Goal: Task Accomplishment & Management: Complete application form

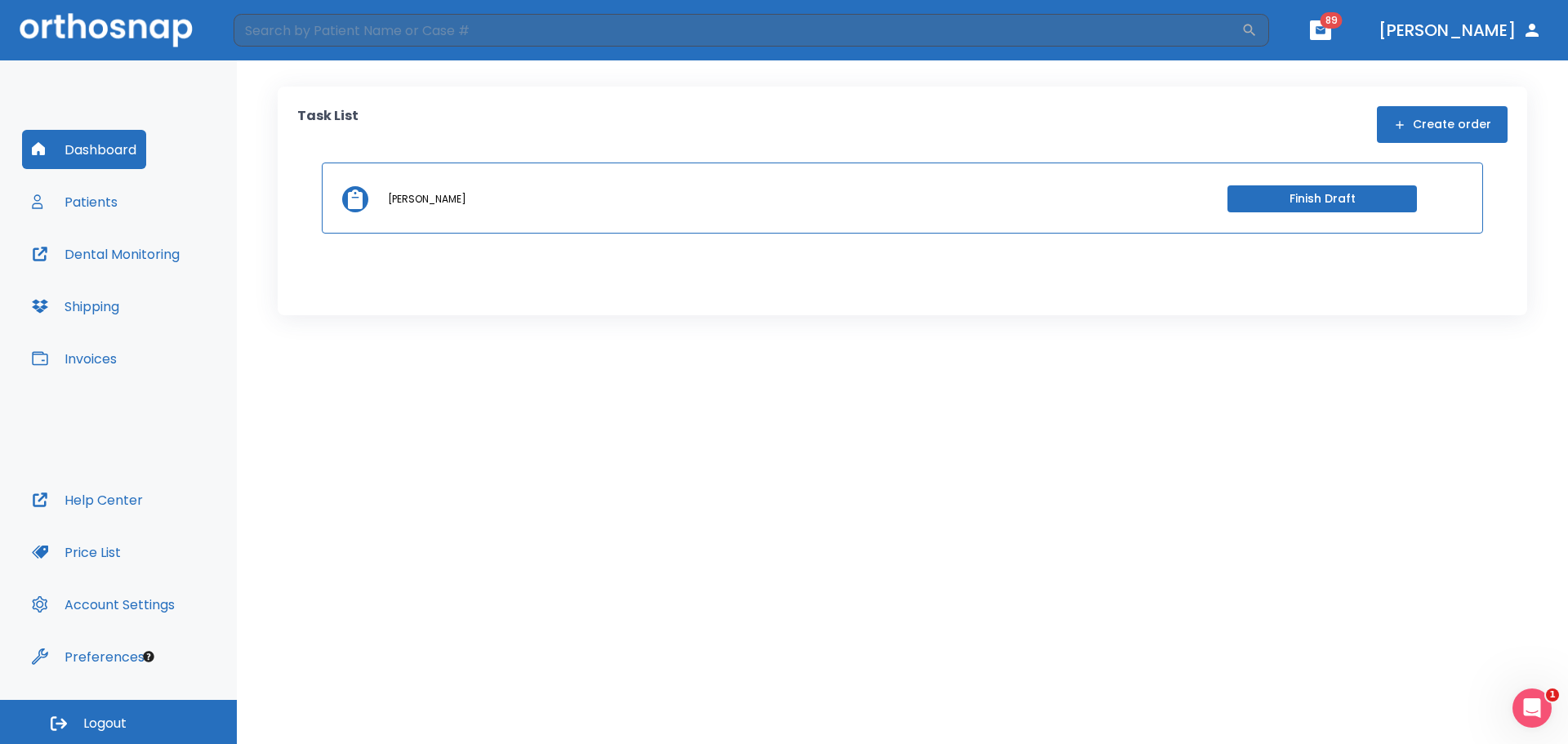
click at [1258, 203] on button "Finish Draft" at bounding box center [1322, 199] width 189 height 27
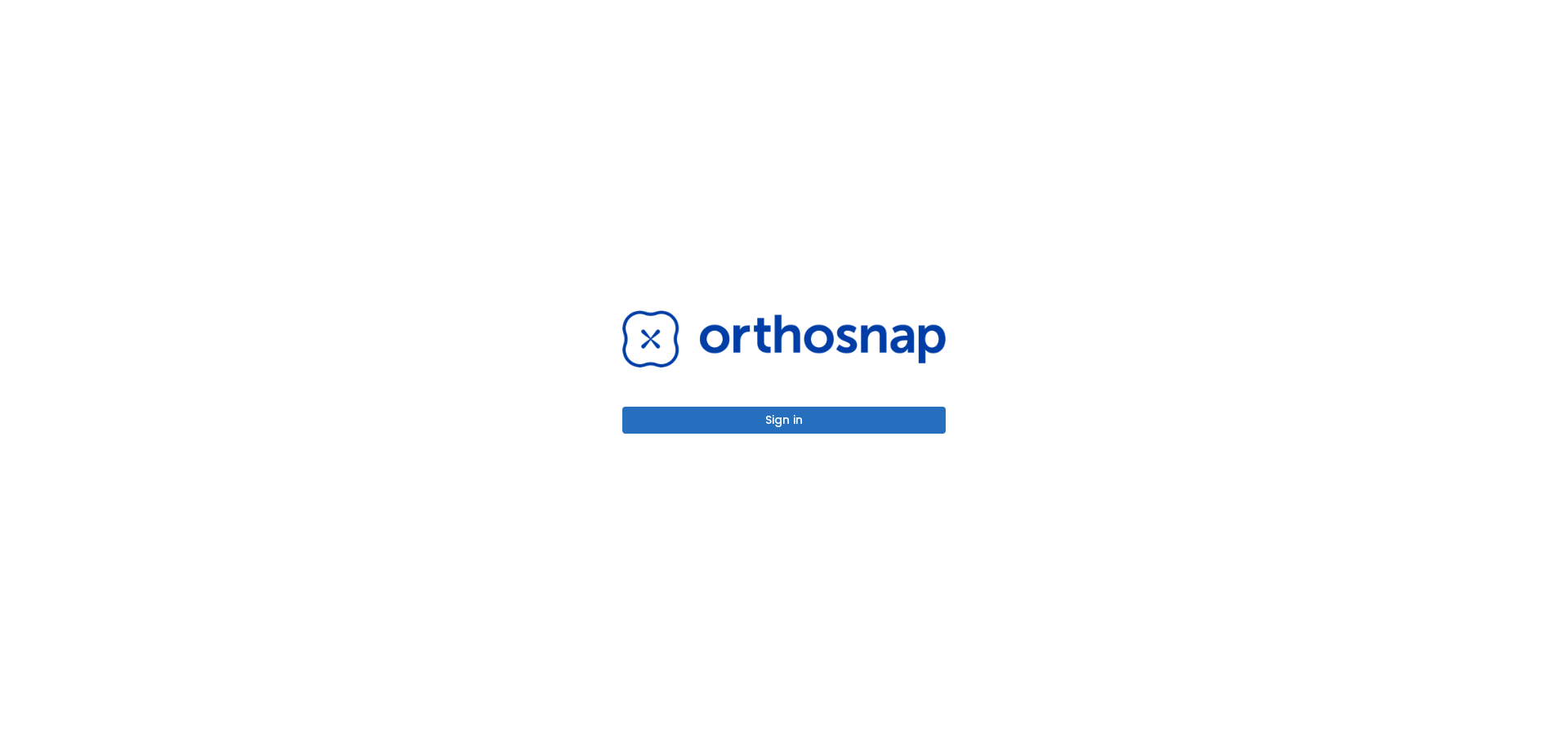
click at [762, 418] on button "Sign in" at bounding box center [784, 420] width 324 height 27
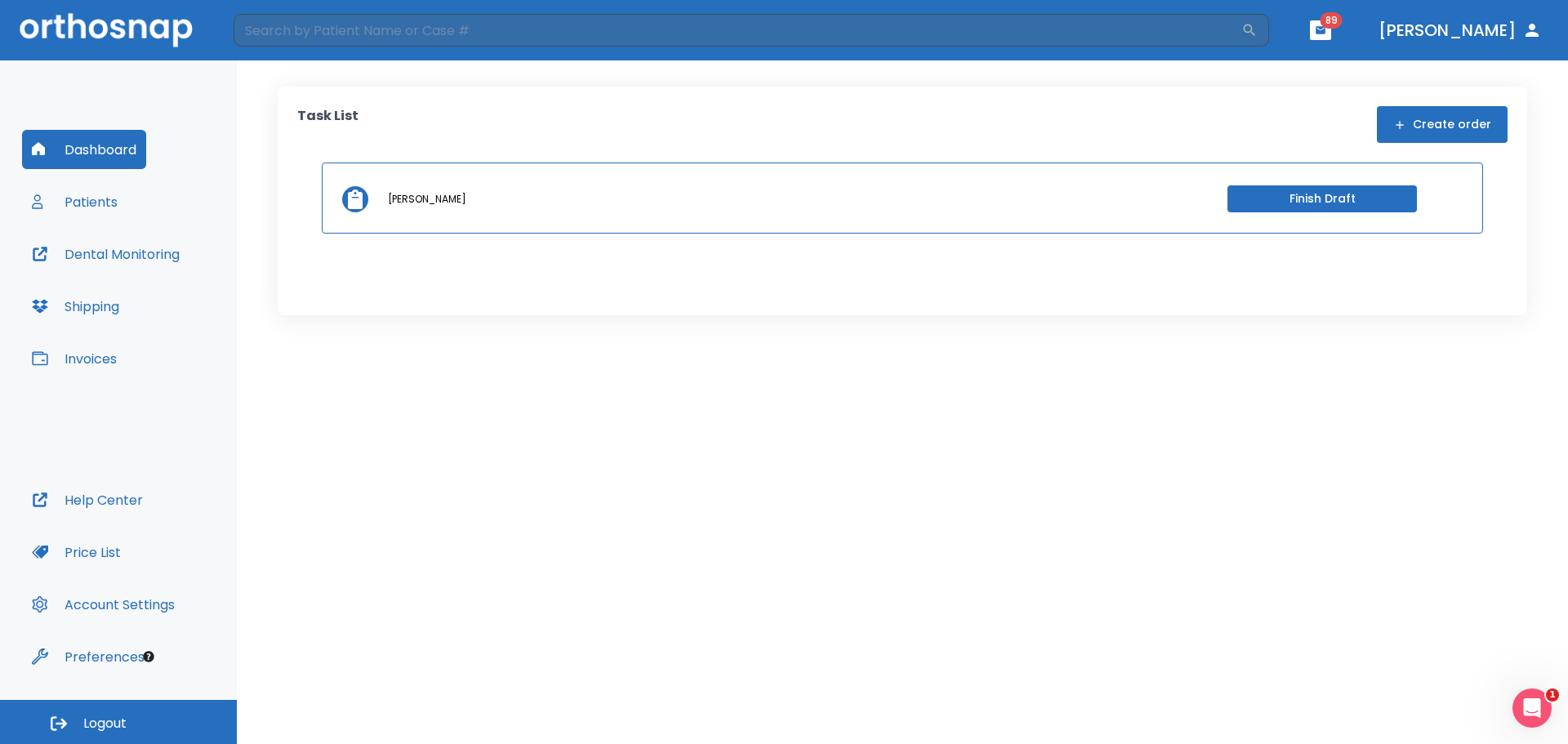
drag, startPoint x: 1283, startPoint y: 187, endPoint x: 1286, endPoint y: 197, distance: 10.4
click at [1286, 197] on div "[PERSON_NAME] Finish Draft" at bounding box center [903, 198] width 1161 height 71
click at [1283, 201] on button "Finish Draft" at bounding box center [1322, 199] width 189 height 27
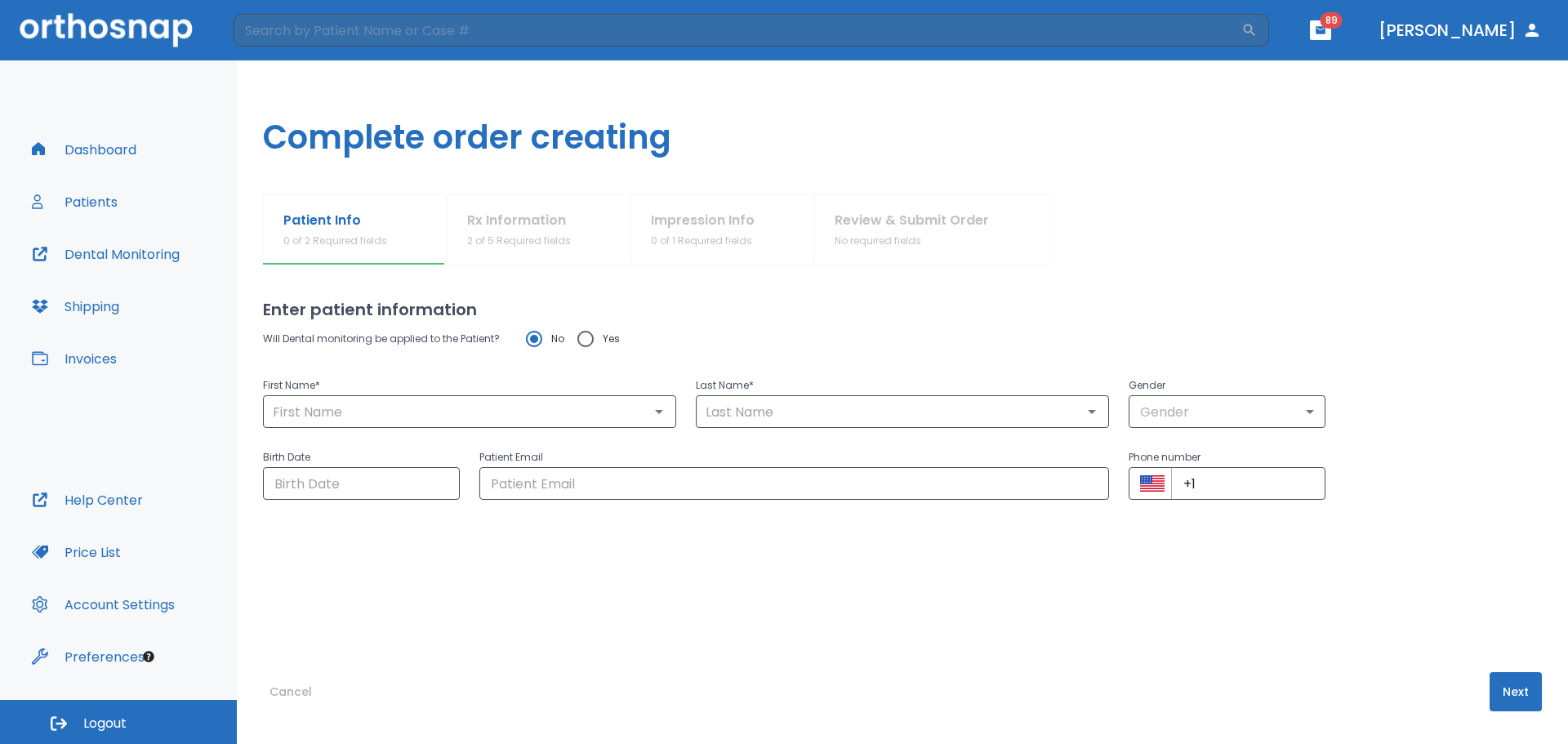
type input "[PERSON_NAME]"
type input "1"
type input "[DATE]"
type input "[EMAIL_ADDRESS][DOMAIN_NAME]"
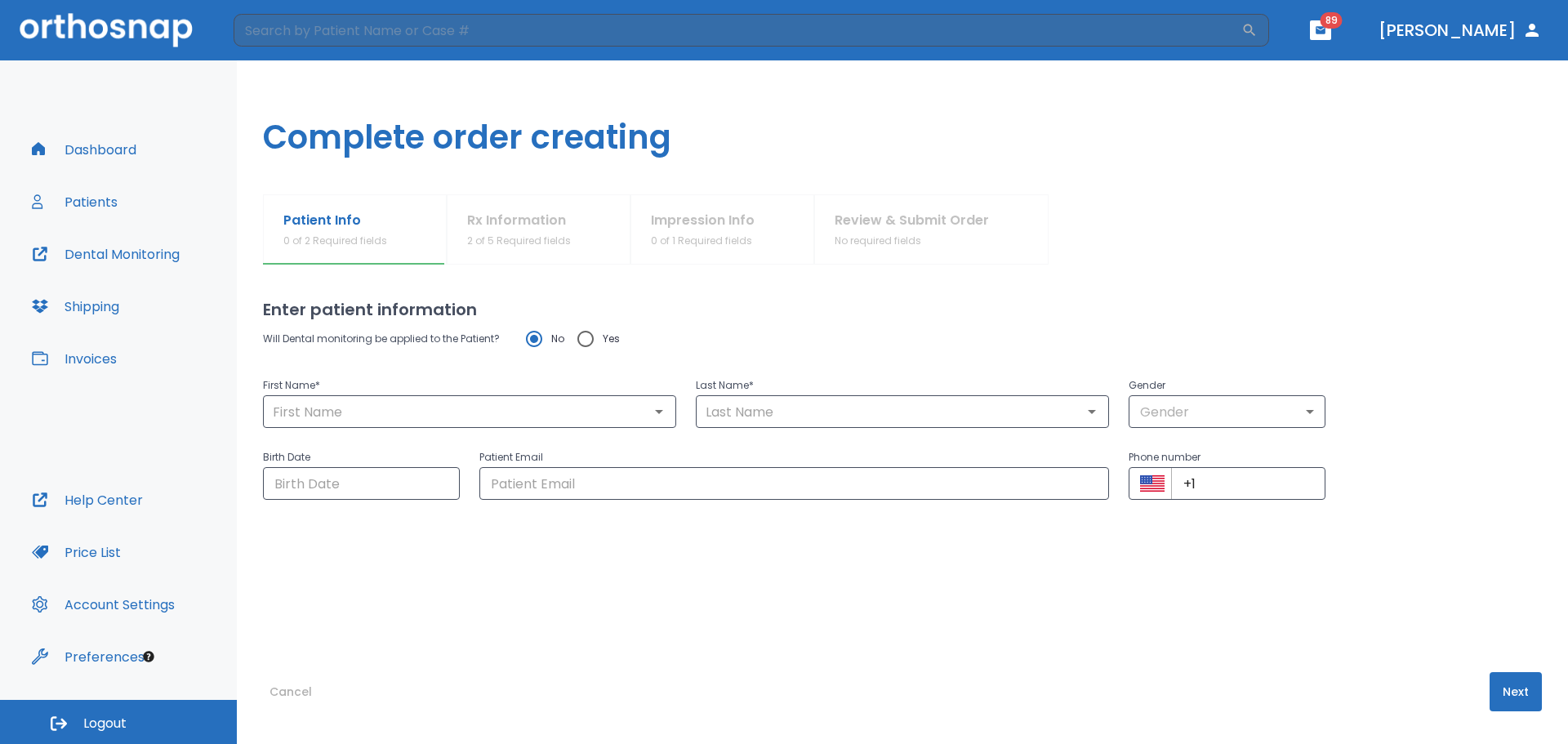
type input "[PHONE_NUMBER]"
radio input "false"
radio input "true"
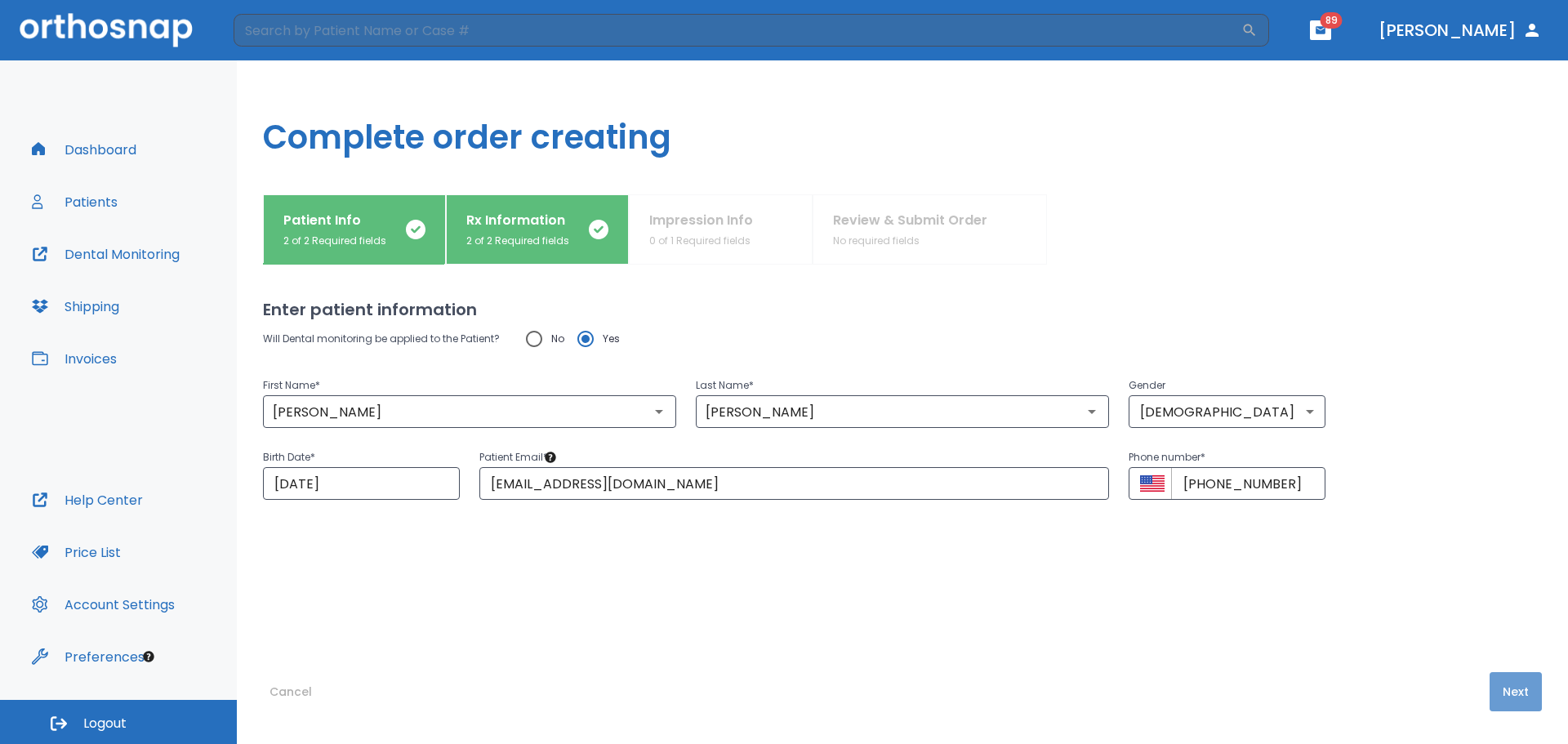
click at [1516, 697] on button "Next" at bounding box center [1516, 692] width 52 height 39
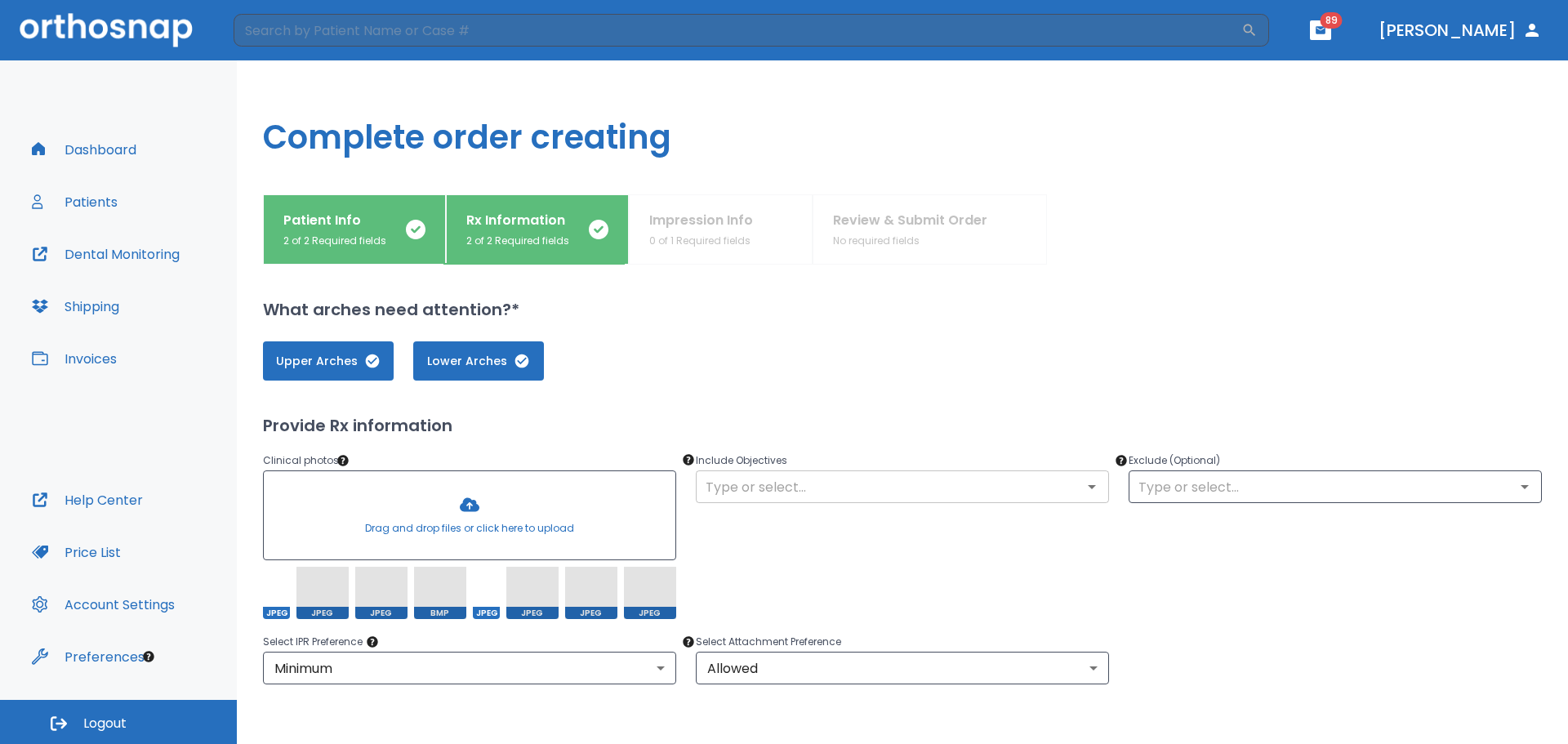
click at [999, 496] on input "text" at bounding box center [902, 486] width 403 height 23
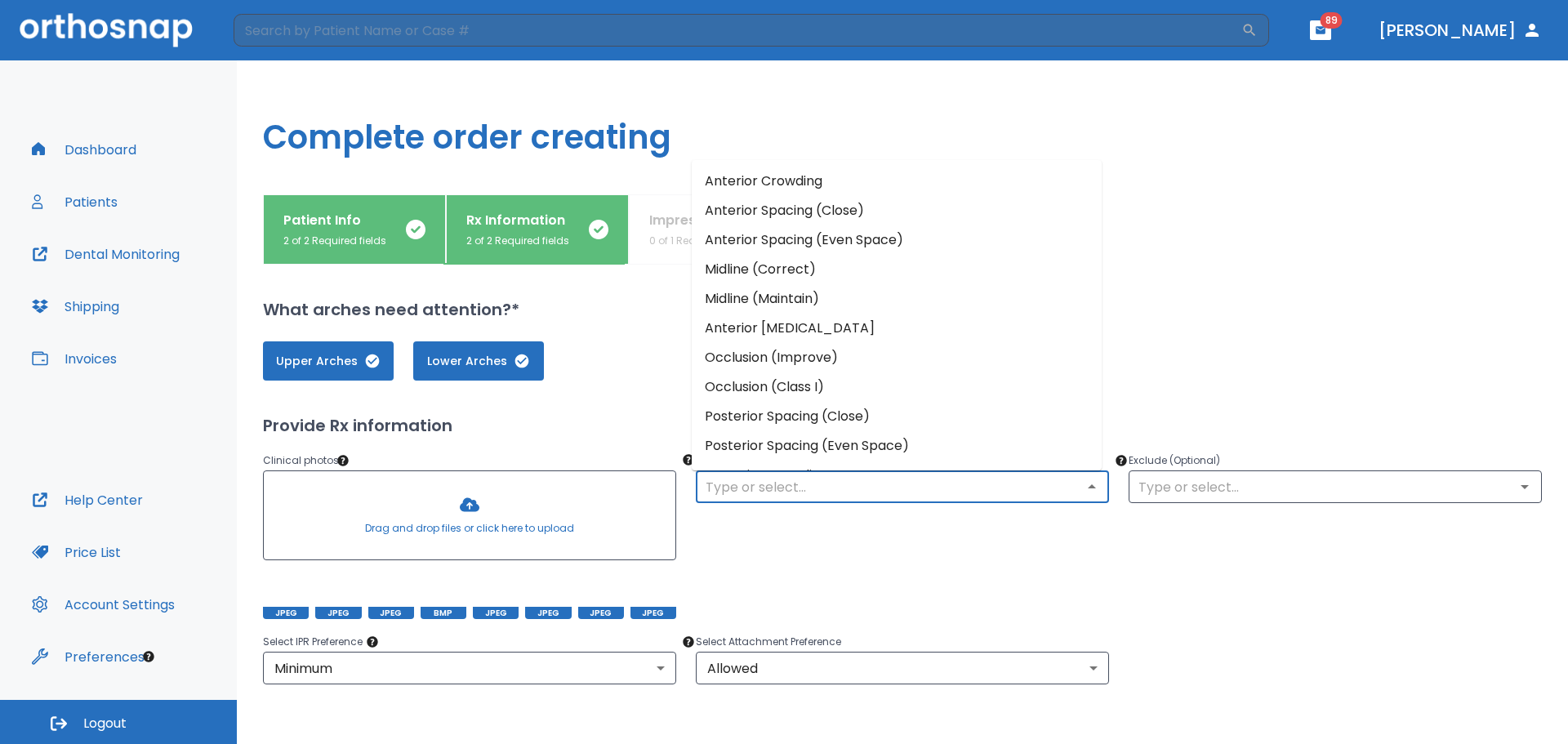
click at [911, 189] on li "Anterior Crowding" at bounding box center [897, 182] width 410 height 29
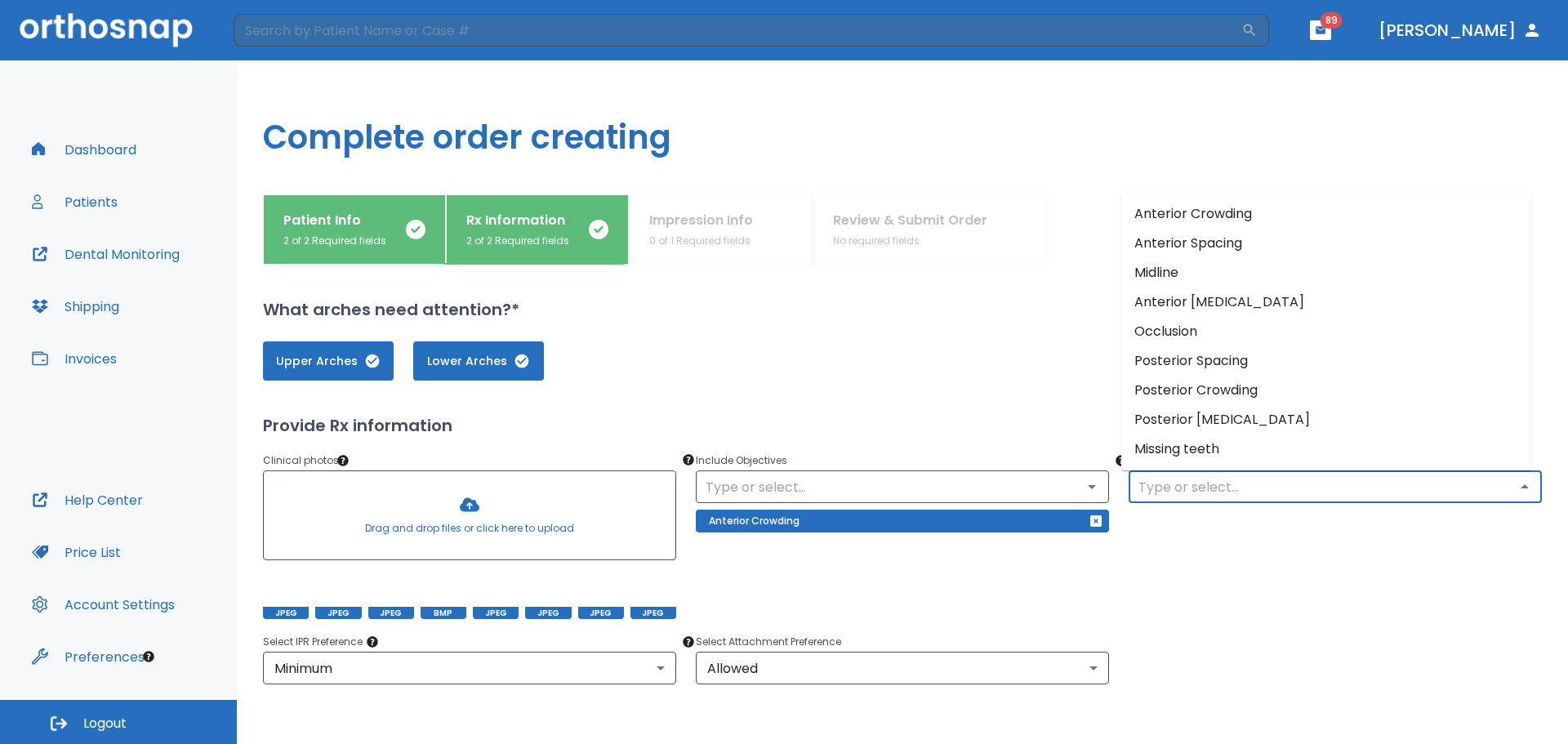
click at [1280, 488] on input "text" at bounding box center [1335, 486] width 403 height 23
click at [1232, 394] on li "Posterior Crowding" at bounding box center [1327, 390] width 410 height 29
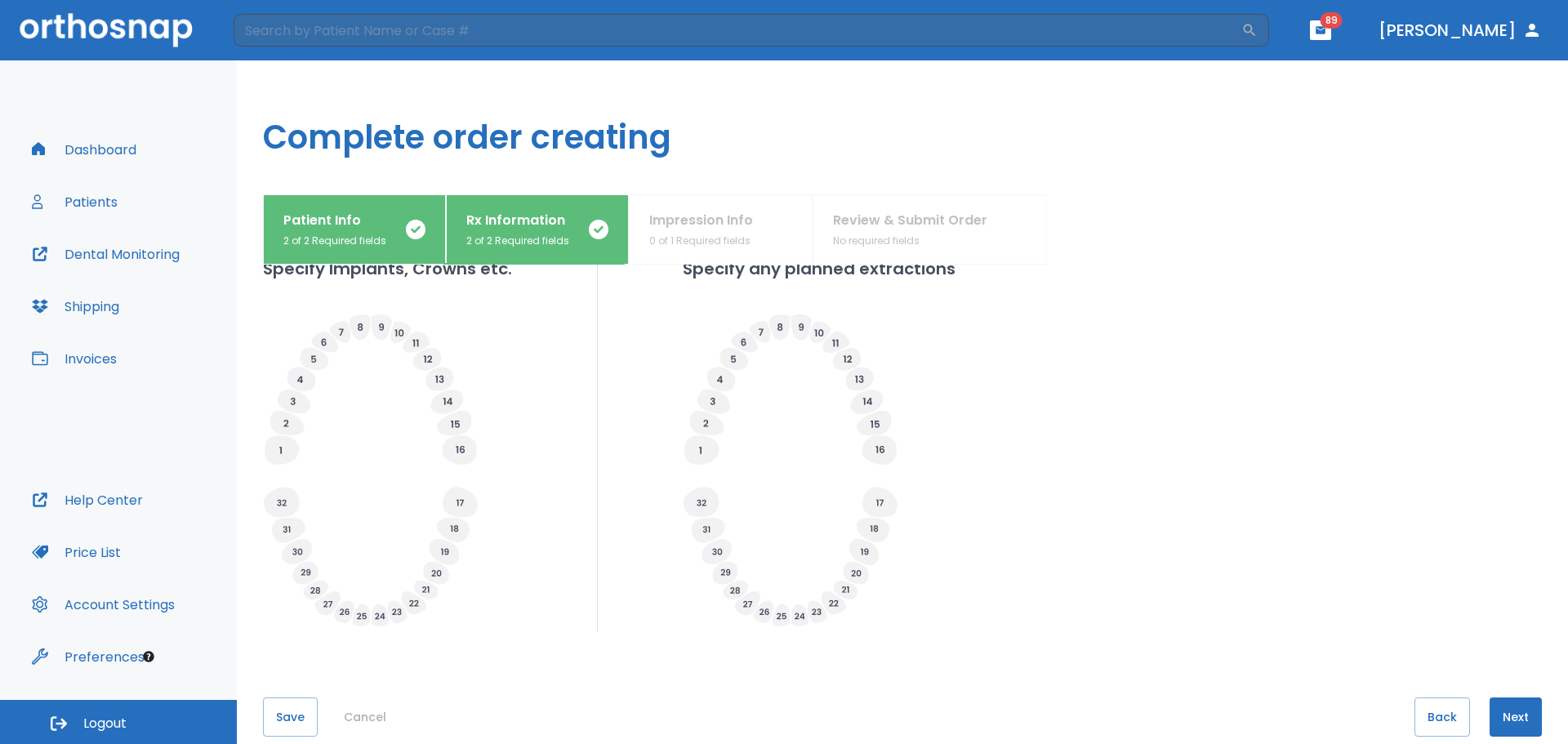
scroll to position [519, 0]
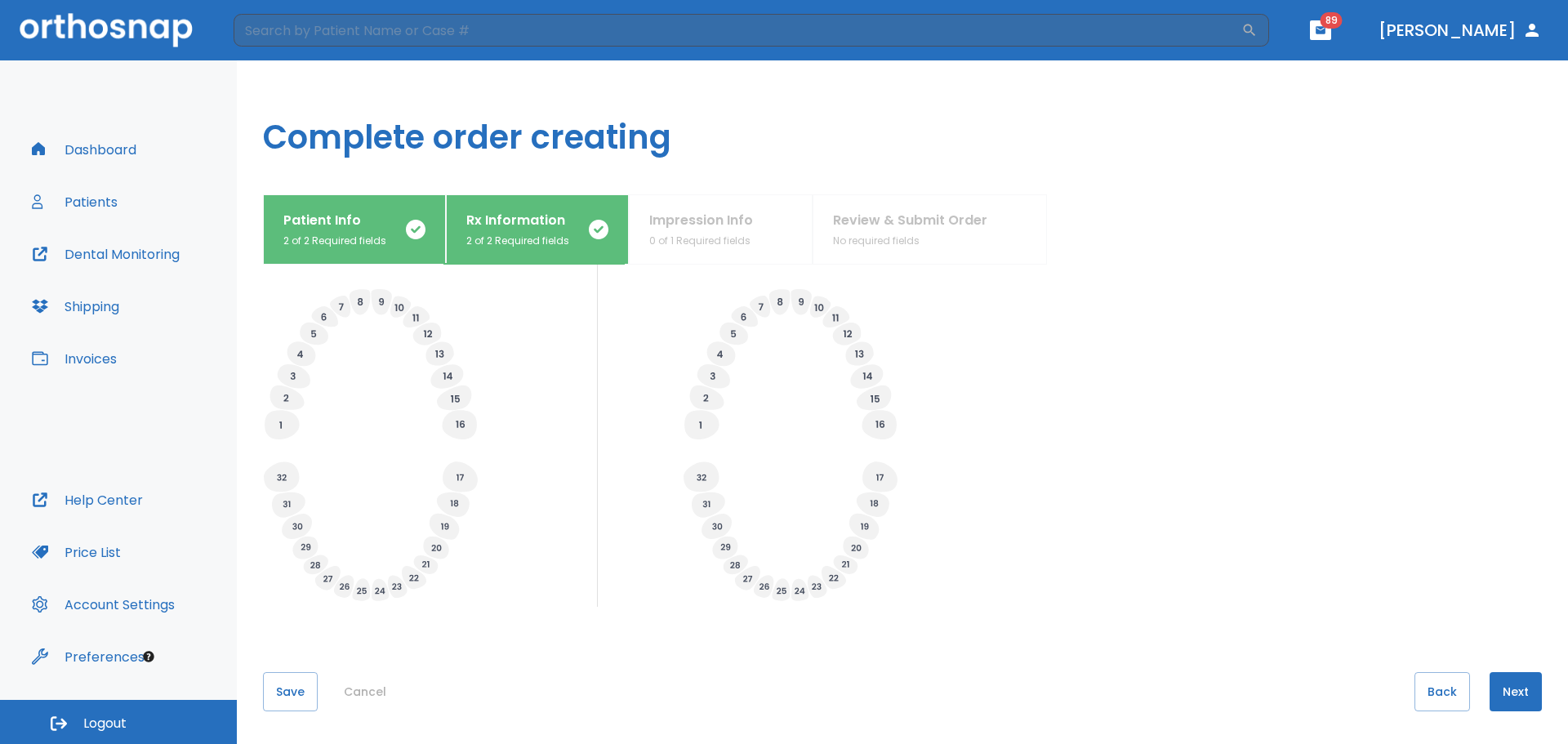
click at [1499, 686] on button "Next" at bounding box center [1516, 692] width 52 height 39
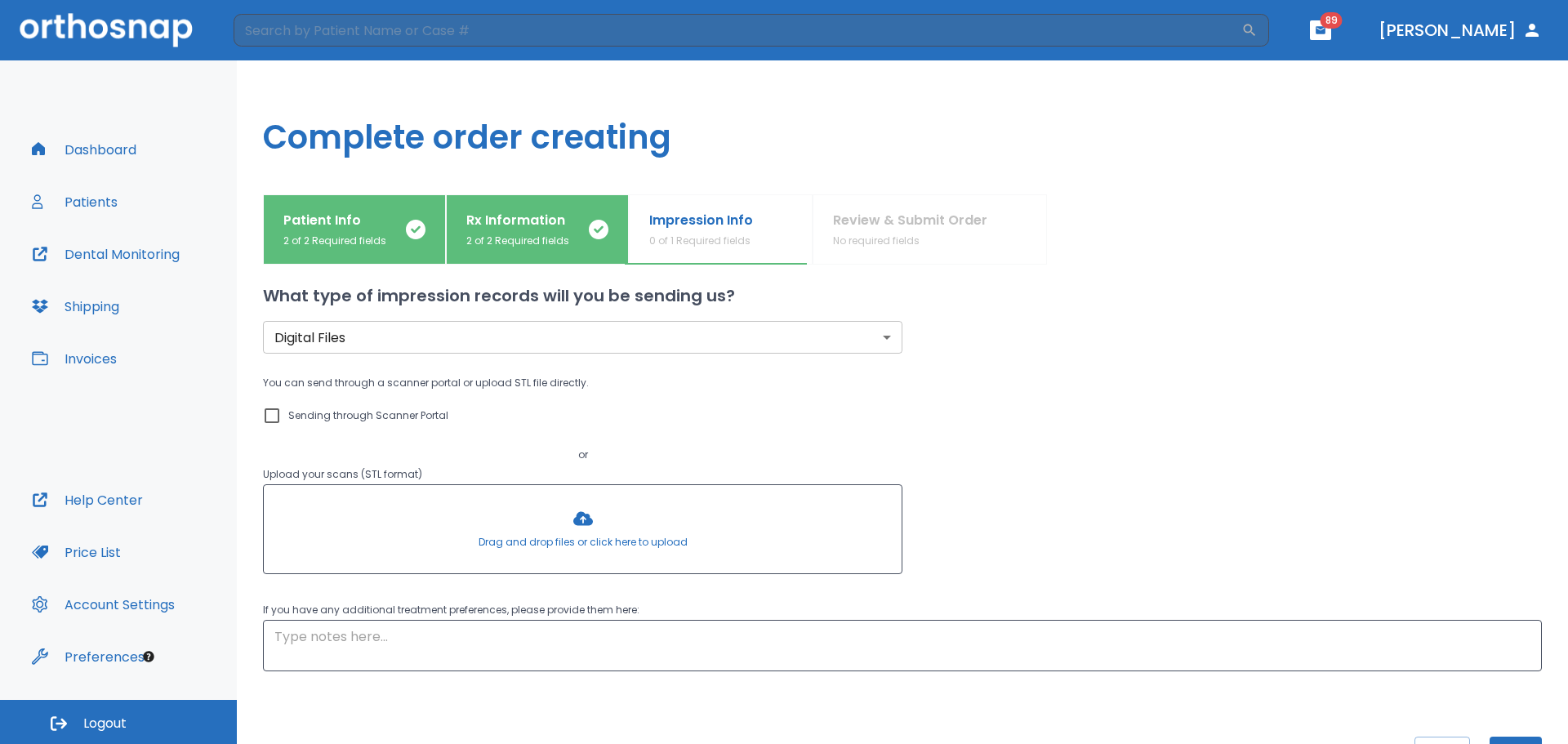
scroll to position [0, 0]
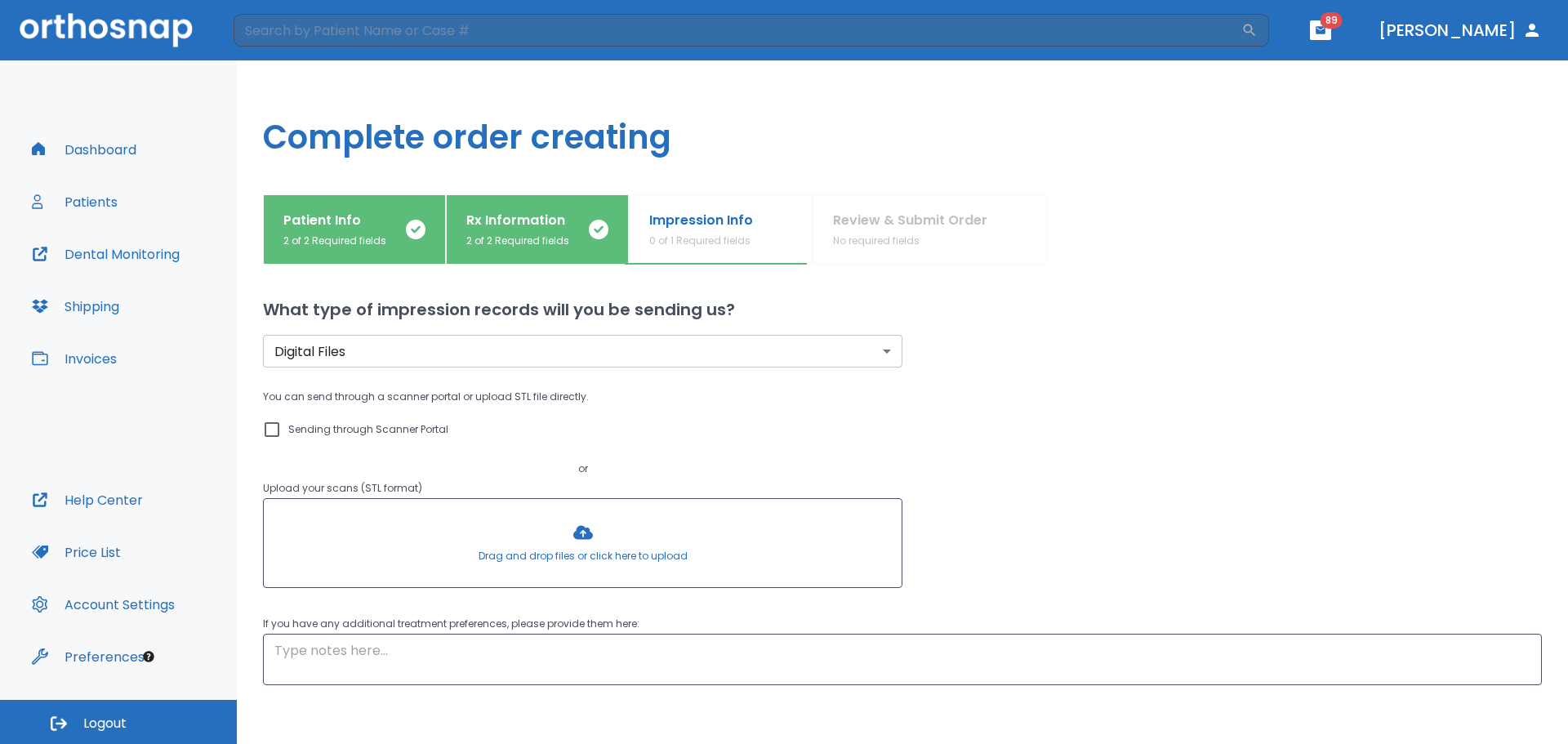
click at [347, 421] on p "Sending through Scanner Portal" at bounding box center [368, 429] width 160 height 20
click at [282, 421] on input "Sending through Scanner Portal" at bounding box center [271, 429] width 20 height 20
checkbox input "true"
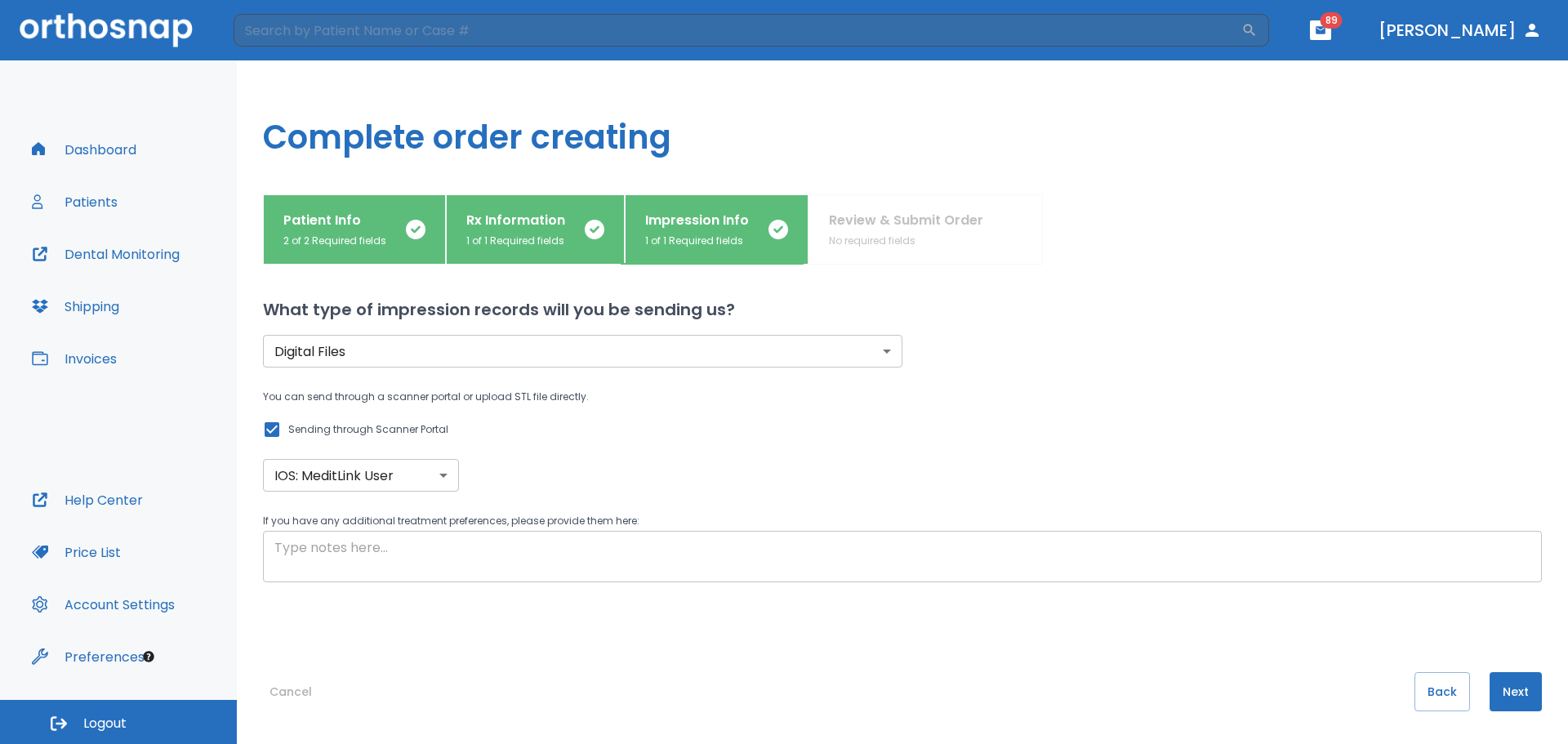
click at [492, 577] on div "x ​" at bounding box center [903, 557] width 1279 height 51
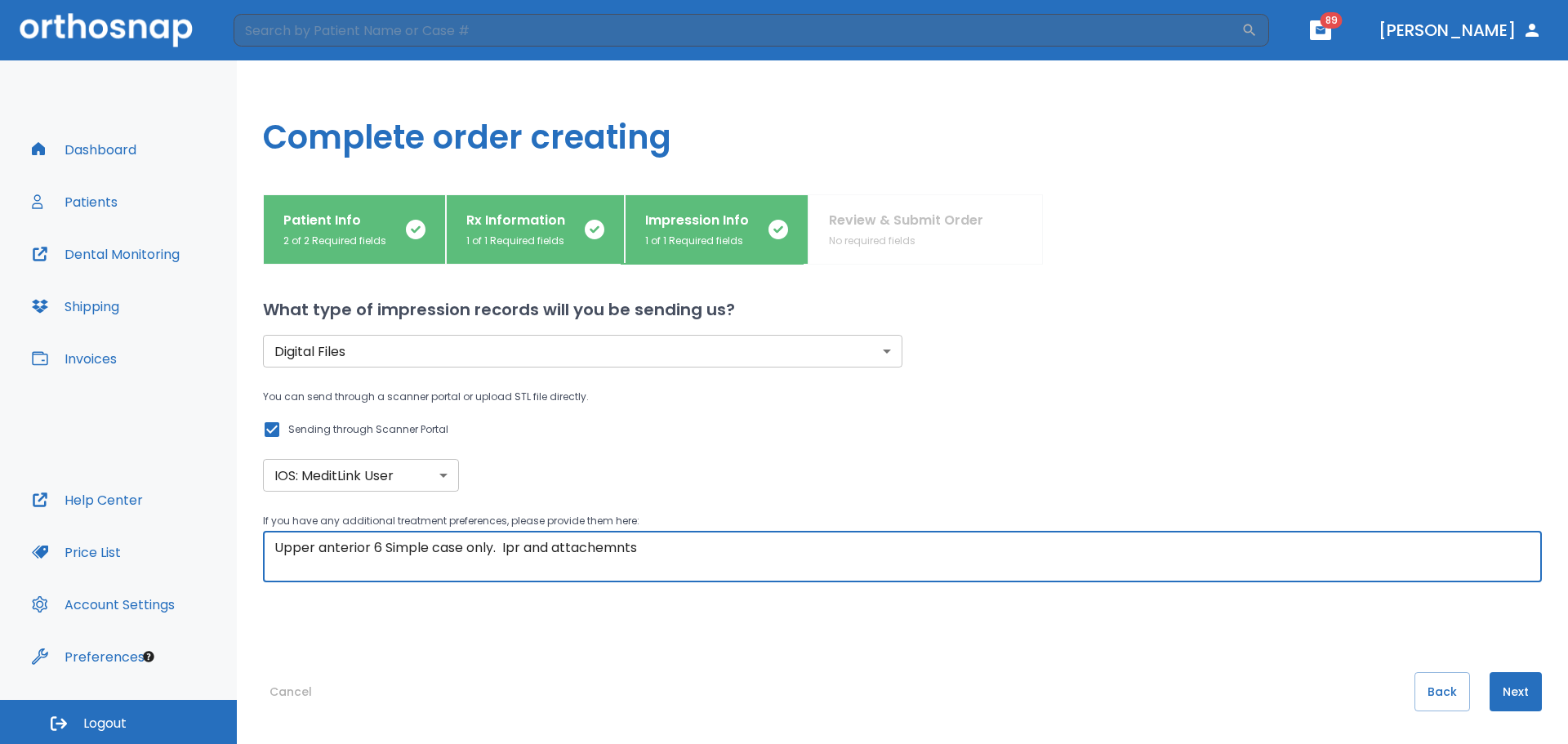
type textarea "Upper anterior 6 Simple case only. Ipr and attachemnts"
click at [1513, 697] on button "Next" at bounding box center [1516, 692] width 52 height 39
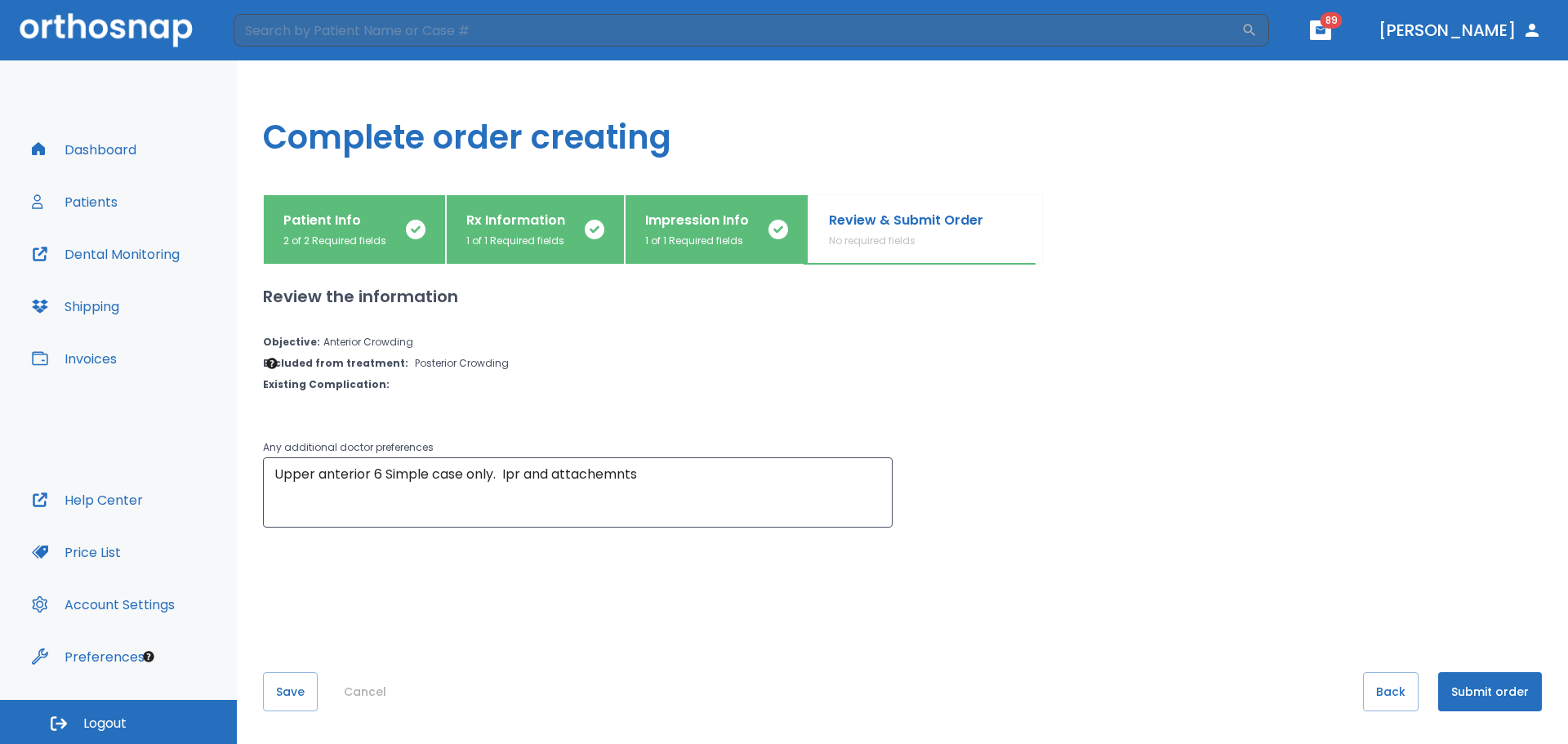
click at [1479, 692] on button "Submit order" at bounding box center [1490, 692] width 104 height 39
